Goal: Check status: Check status

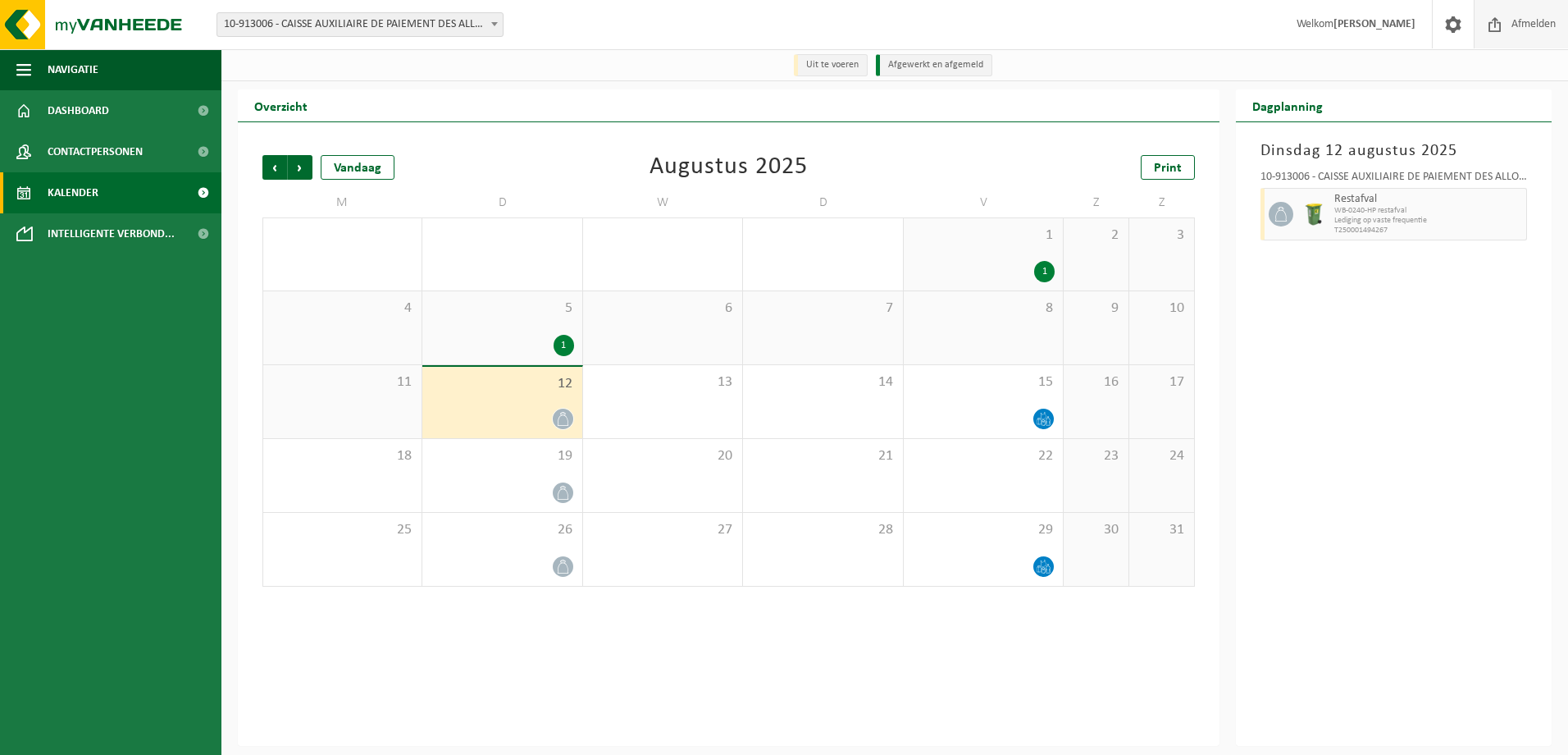
click at [1521, 19] on span "Afmelden" at bounding box center [1533, 24] width 53 height 48
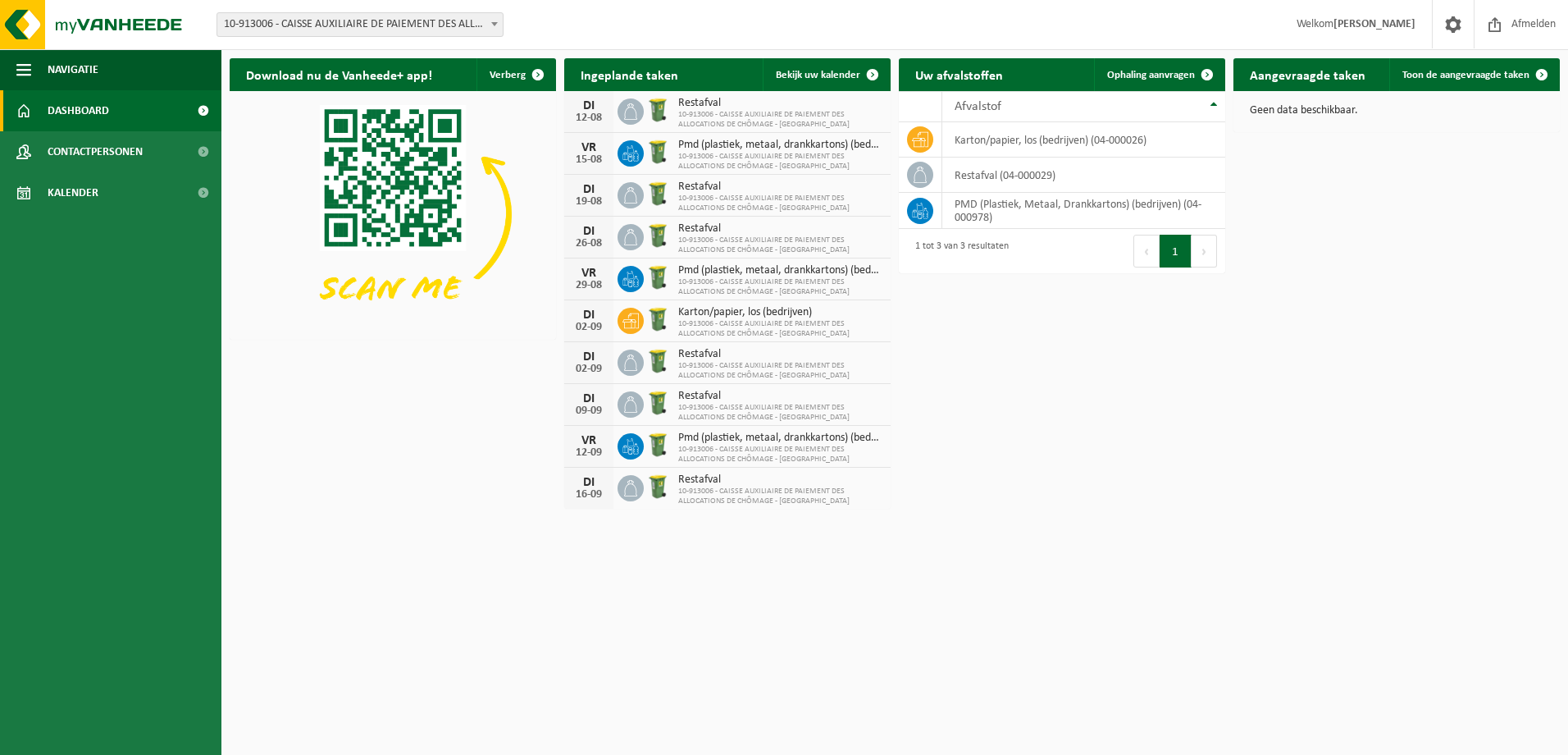
click at [758, 160] on span "10-913006 - CAISSE AUXILIAIRE DE PAIEMENT DES ALLOCATIONS DE CHÔMAGE - ANTWERPEN" at bounding box center [780, 162] width 205 height 20
click at [747, 145] on span "Pmd (plastiek, metaal, drankkartons) (bedrijven)" at bounding box center [780, 145] width 205 height 13
click at [812, 70] on span "Bekijk uw kalender" at bounding box center [817, 75] width 85 height 11
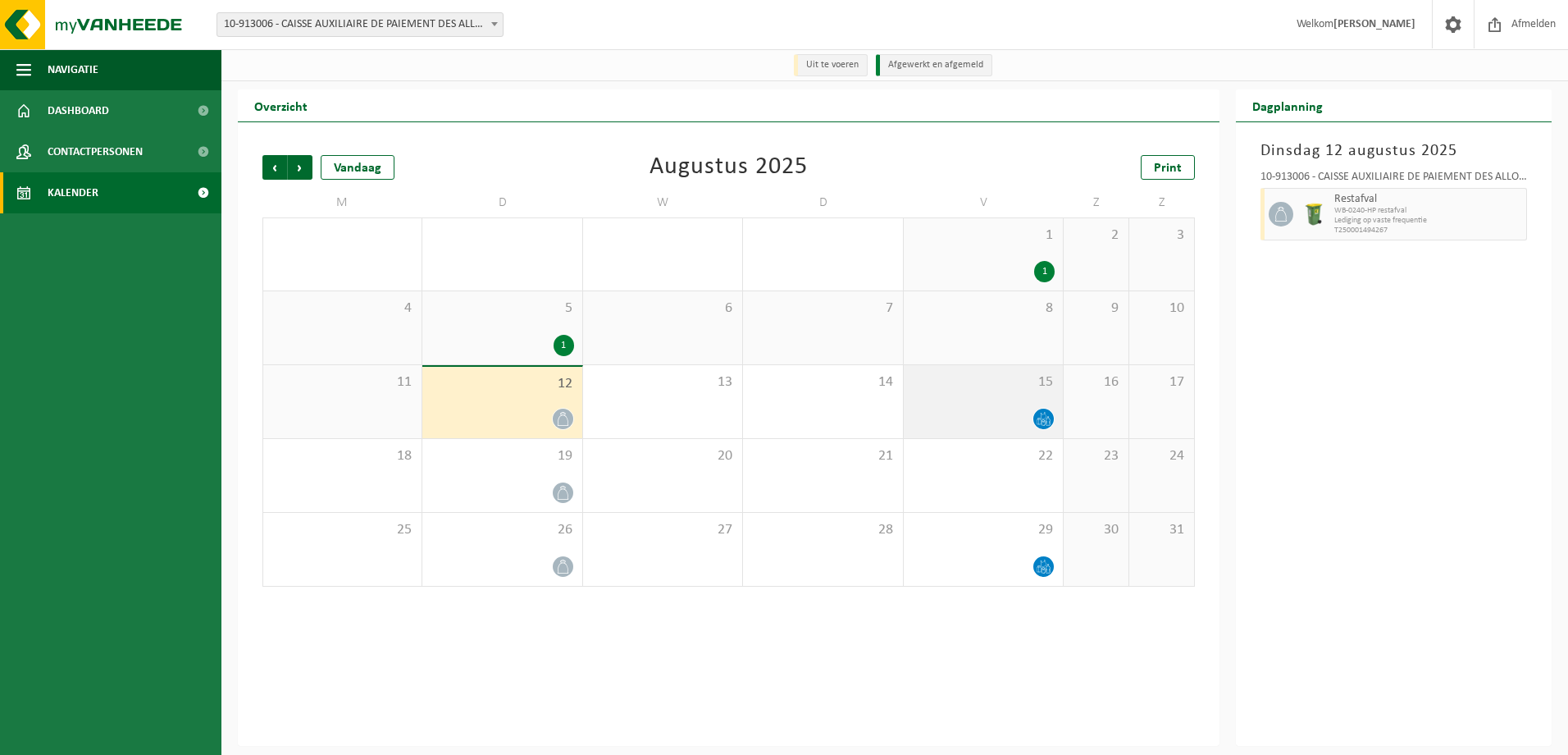
click at [1019, 405] on div "15" at bounding box center [982, 401] width 159 height 73
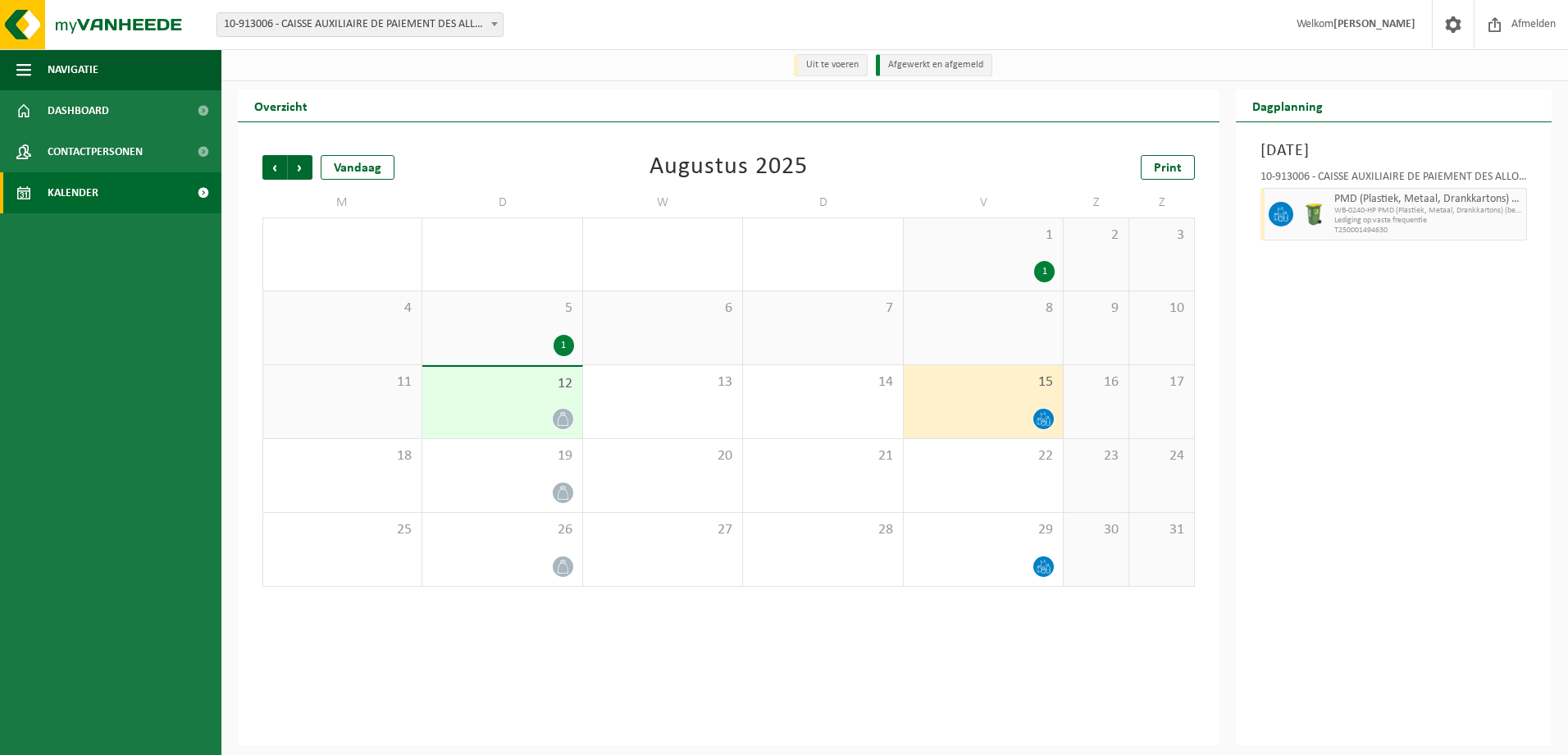
click at [1038, 422] on icon at bounding box center [1043, 418] width 14 height 14
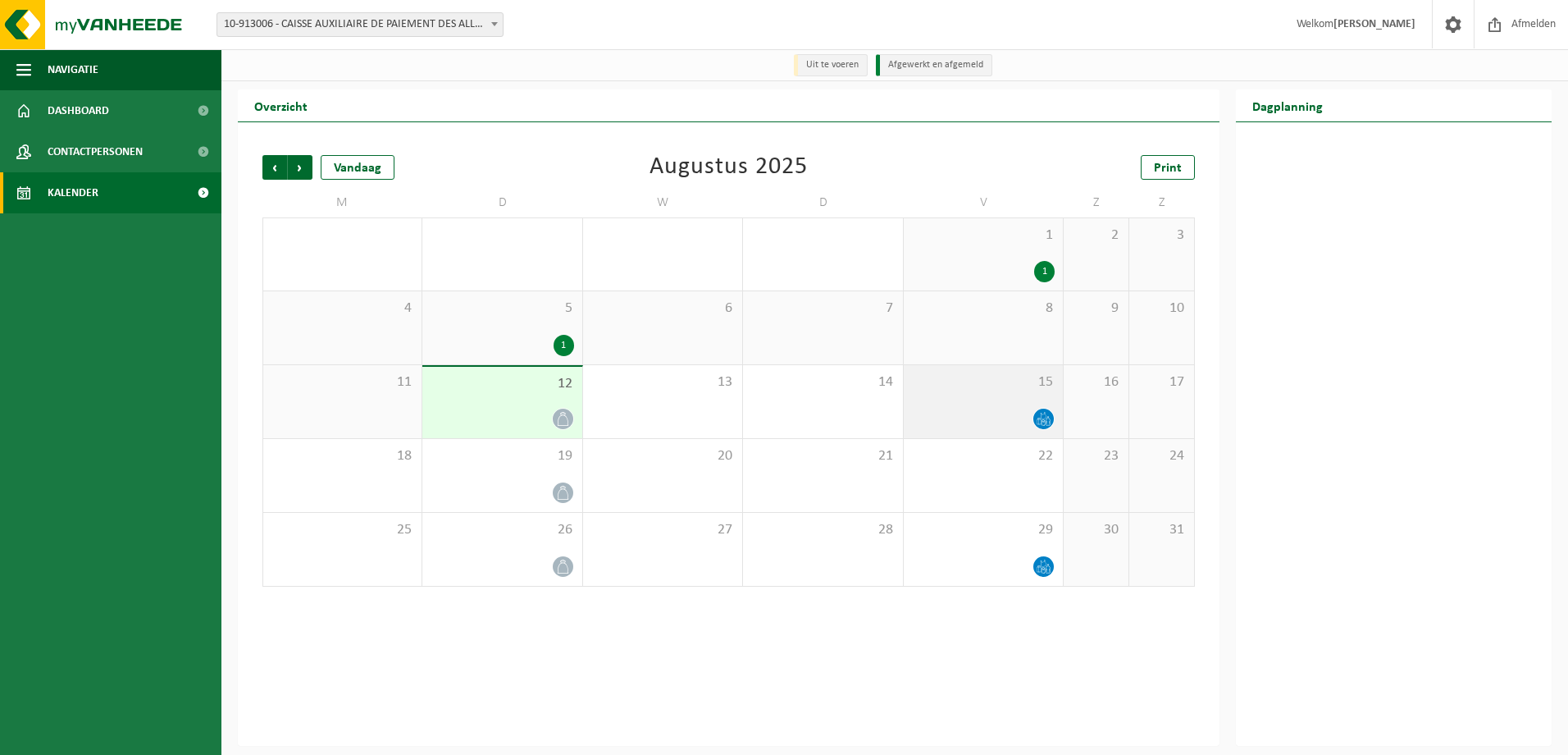
click at [1010, 415] on div at bounding box center [983, 418] width 143 height 22
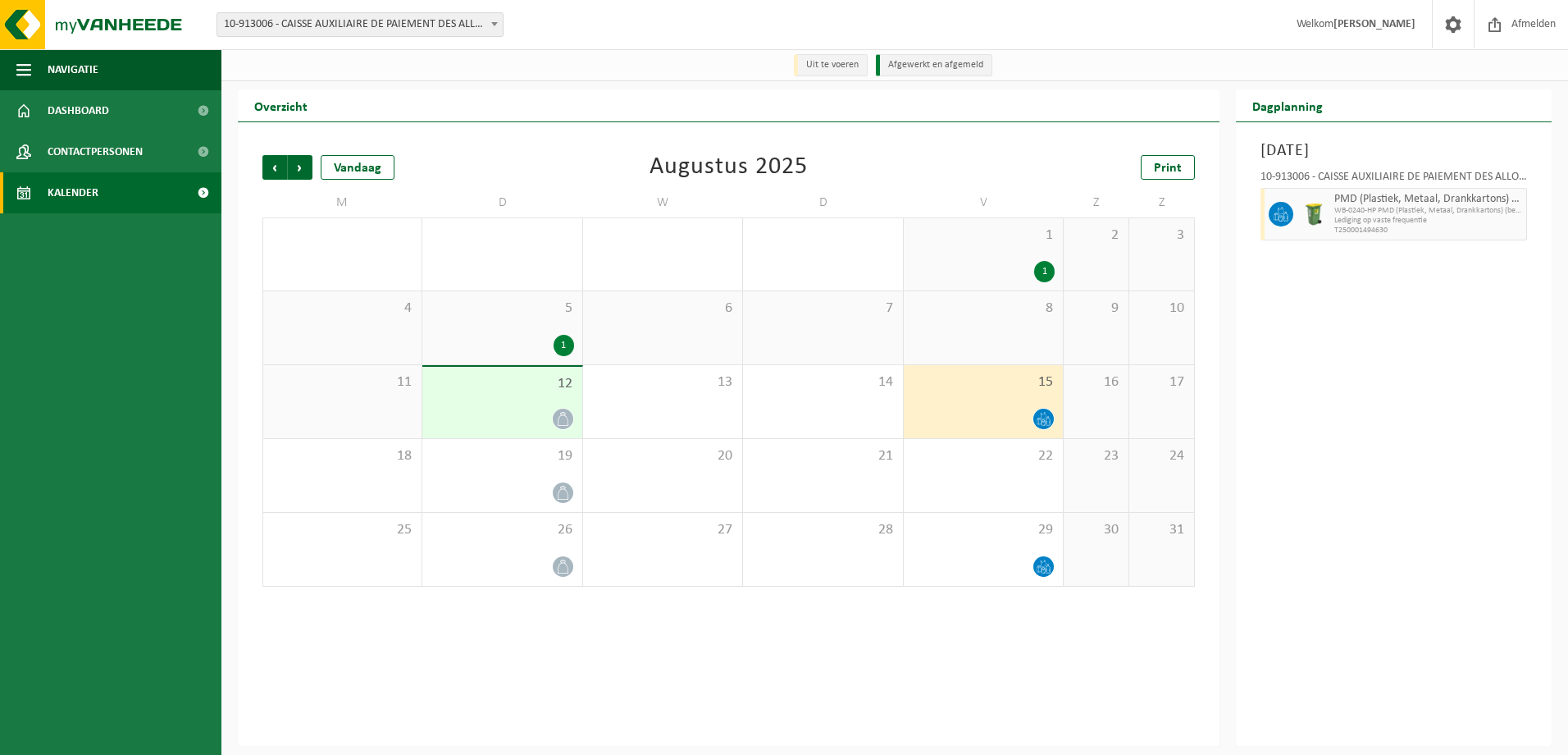
drag, startPoint x: 973, startPoint y: 408, endPoint x: 1352, endPoint y: 268, distance: 404.0
click at [1388, 322] on div "Vrijdag 15 augustus 2025 10-913006 - CAISSE AUXILIAIRE DE PAIEMENT DES ALLOCATI…" at bounding box center [1393, 433] width 316 height 623
click at [1311, 209] on img at bounding box center [1313, 214] width 25 height 25
